Goal: Register for event/course

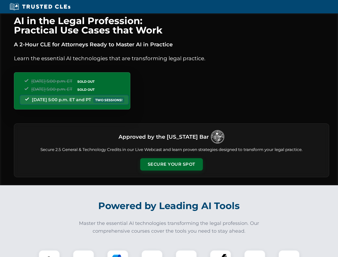
click at [171, 164] on button "Secure Your Spot" at bounding box center [171, 164] width 63 height 12
click at [49, 254] on img at bounding box center [50, 261] width 16 height 16
click at [84, 254] on div at bounding box center [83, 260] width 21 height 21
